Goal: Check status

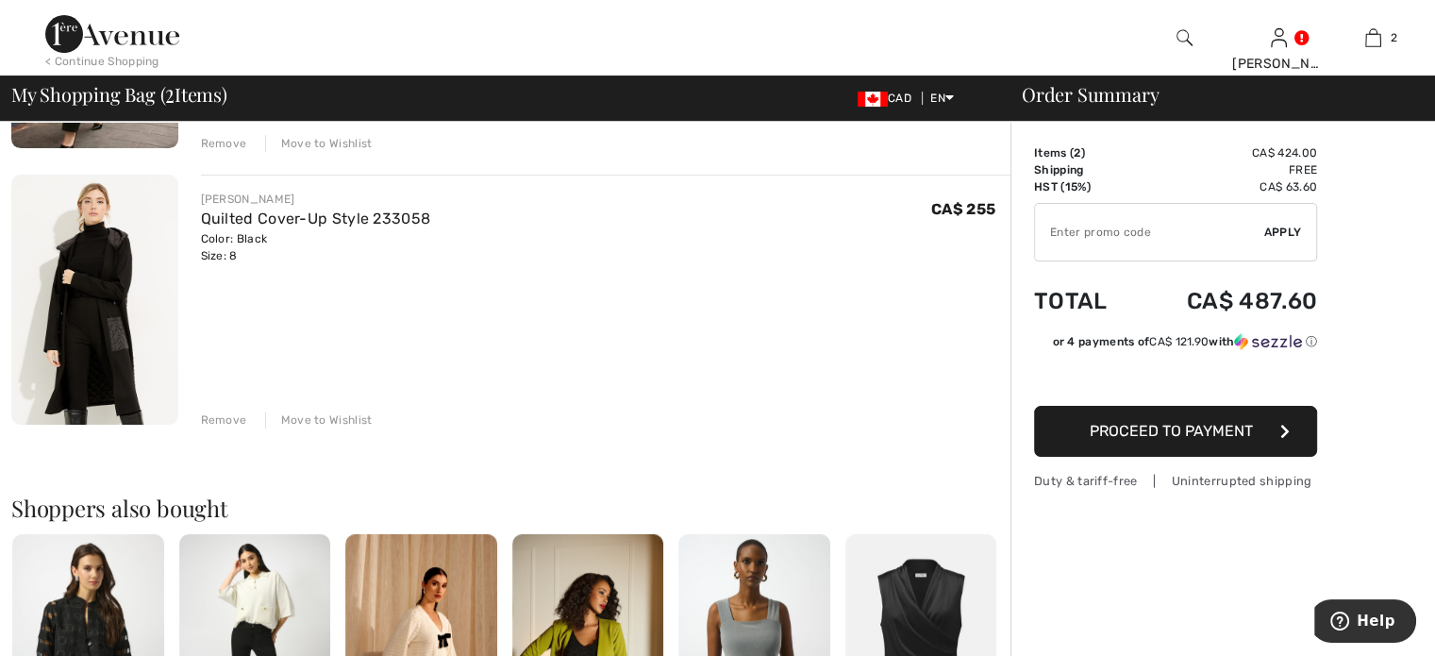
click at [238, 428] on div "Remove" at bounding box center [224, 419] width 46 height 17
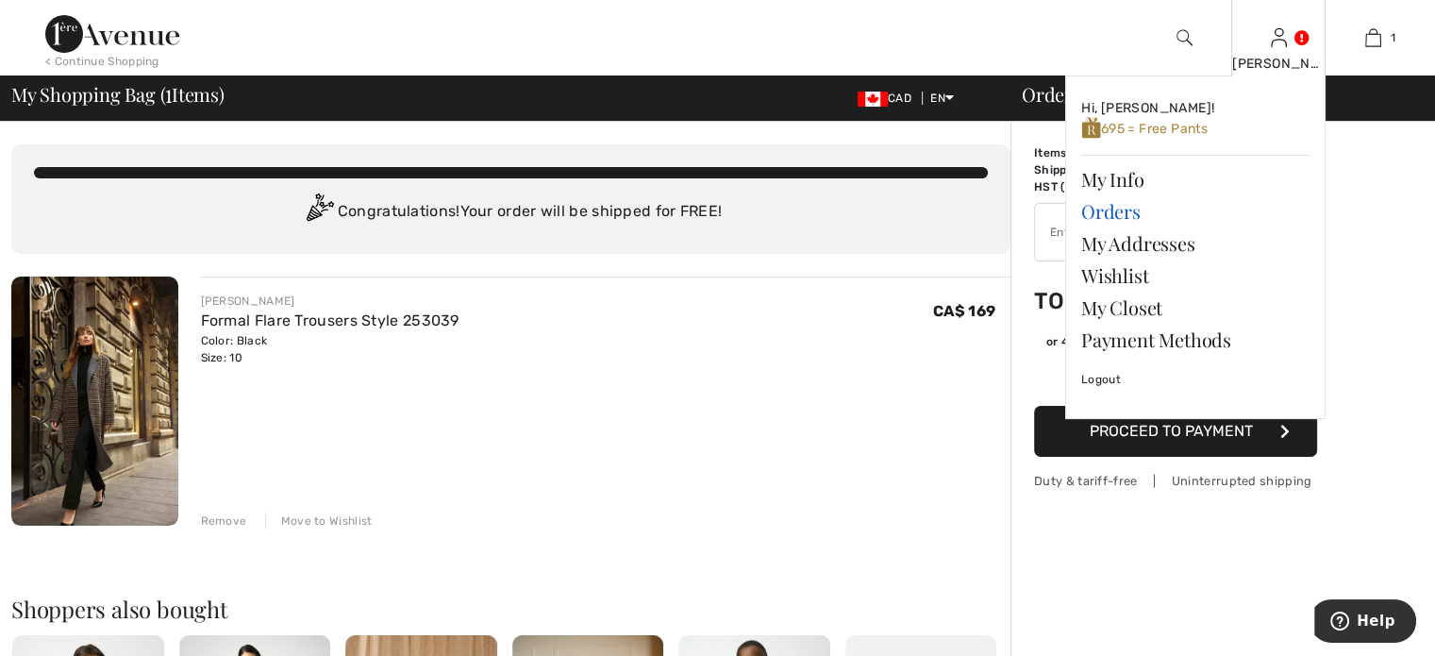
click at [1122, 227] on link "Orders" at bounding box center [1195, 211] width 228 height 32
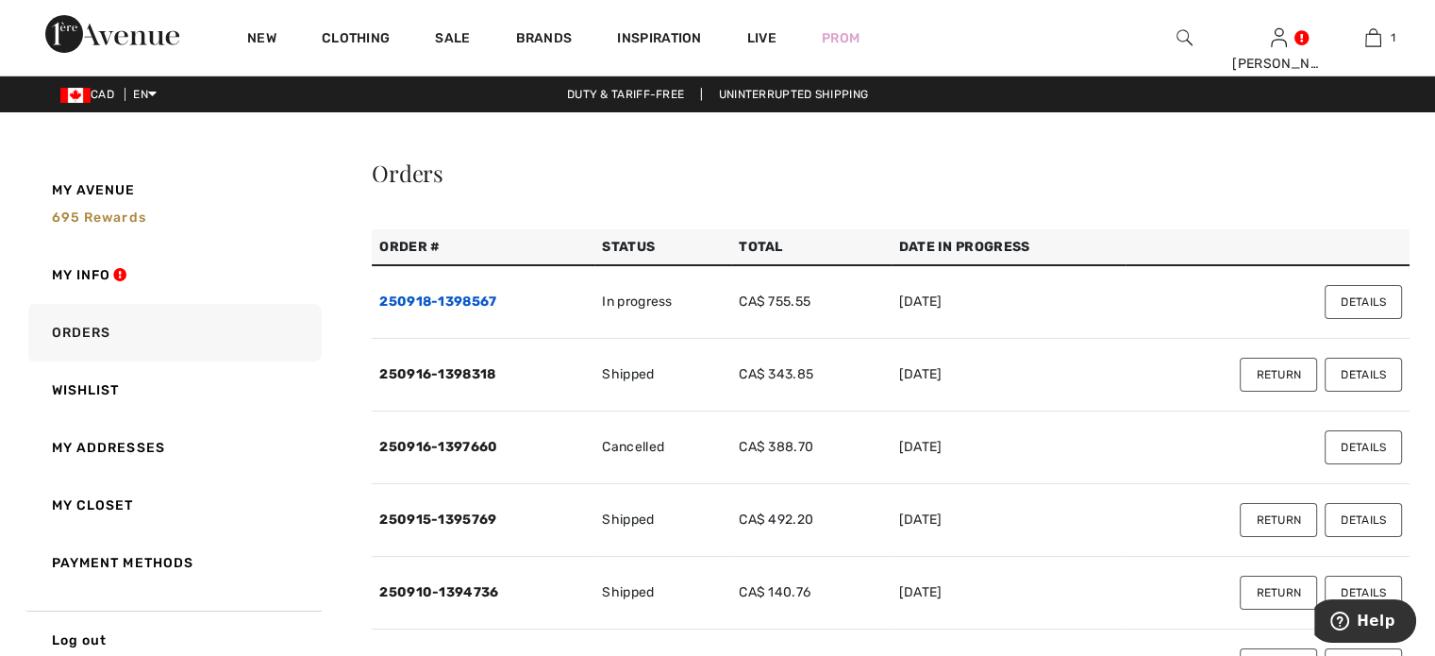
click at [454, 309] on link "250918-1398567" at bounding box center [437, 301] width 117 height 16
